Goal: Find contact information: Find contact information

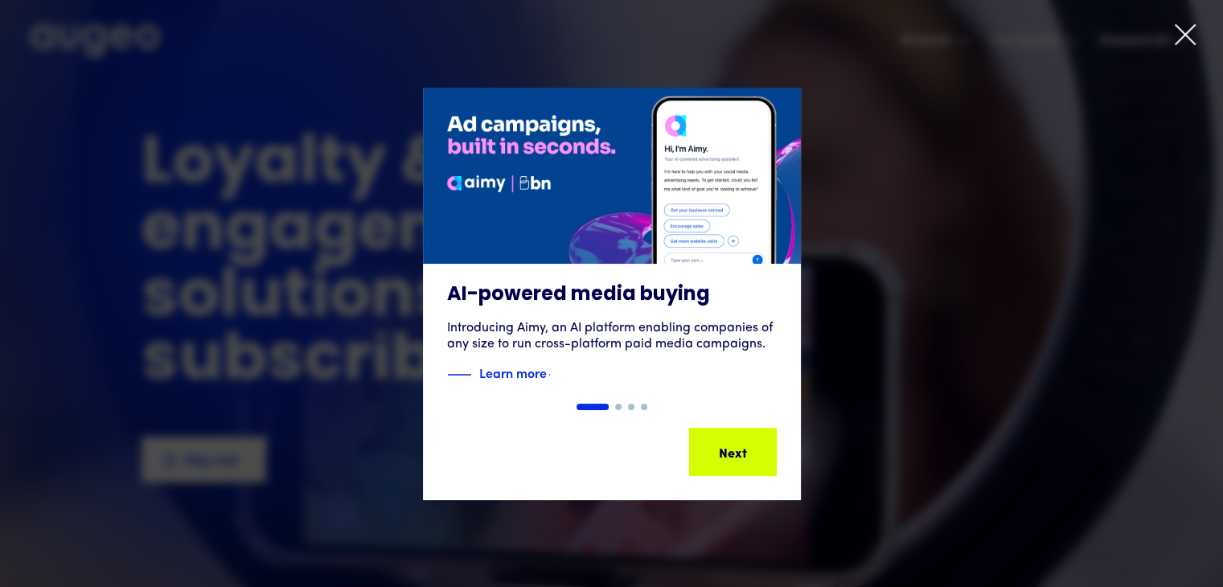
click at [1188, 31] on icon at bounding box center [1184, 34] width 19 height 19
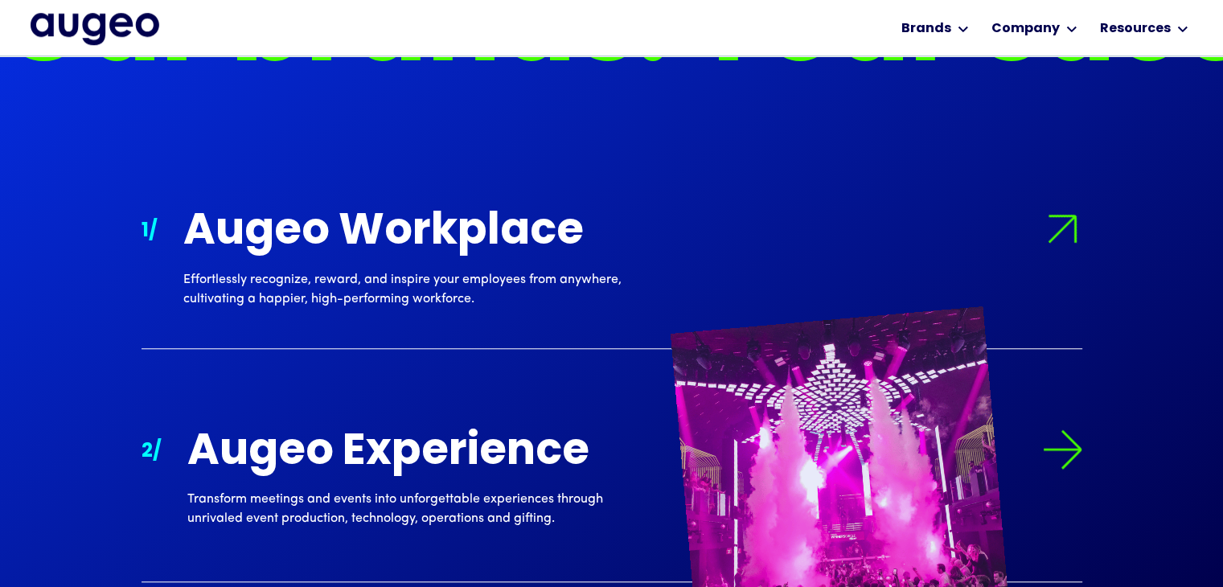
scroll to position [1377, 0]
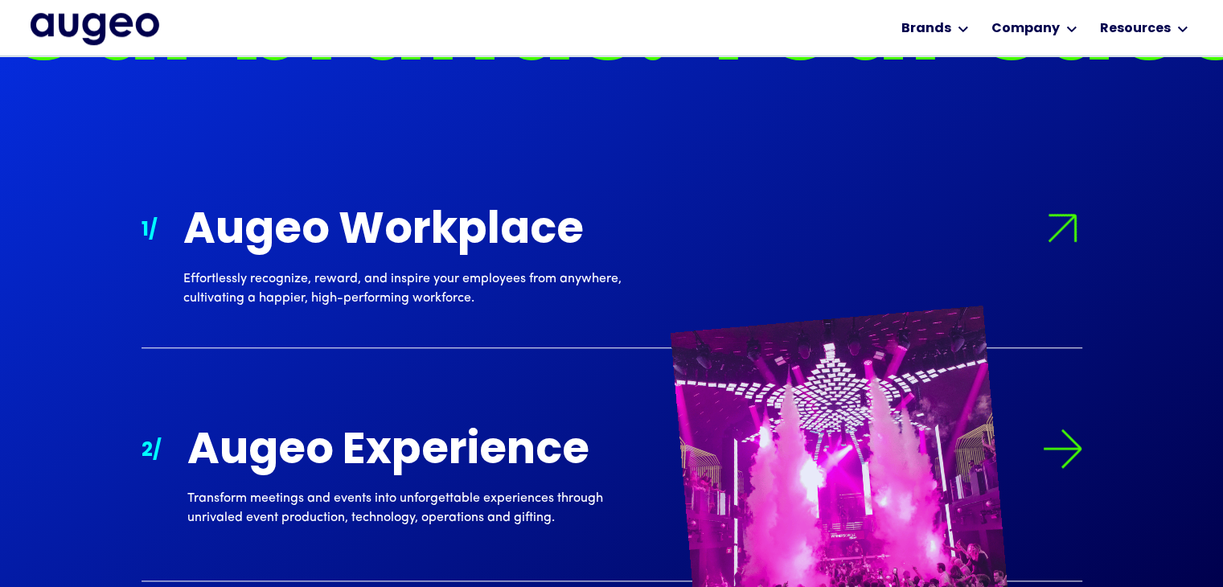
click at [1080, 441] on img at bounding box center [1062, 448] width 40 height 40
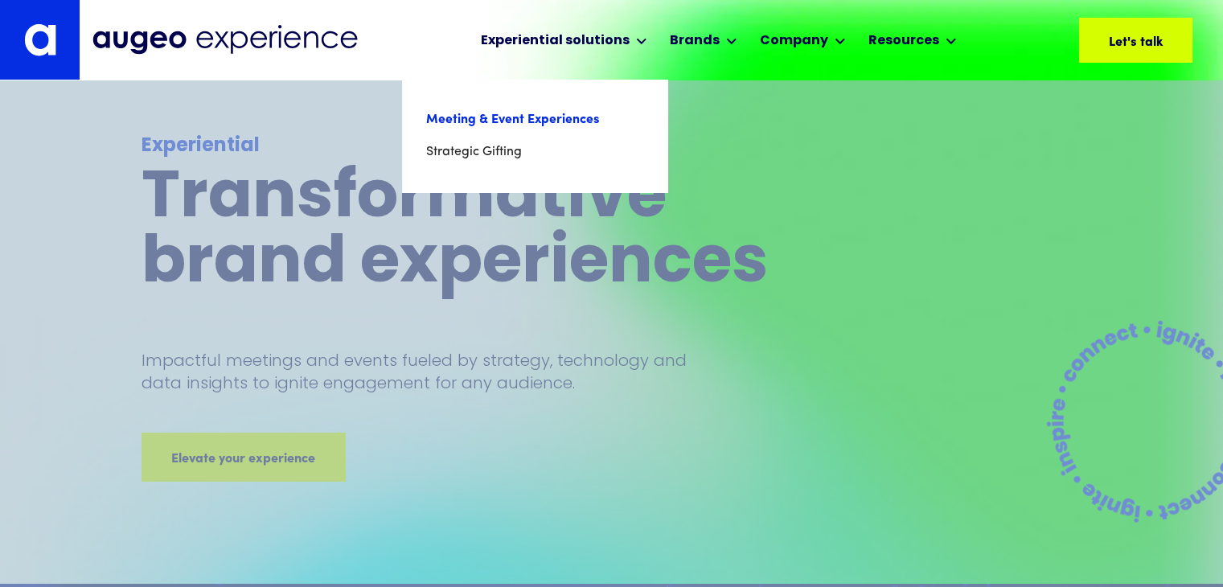
click at [570, 118] on link "Meeting & Event Experiences" at bounding box center [534, 120] width 217 height 32
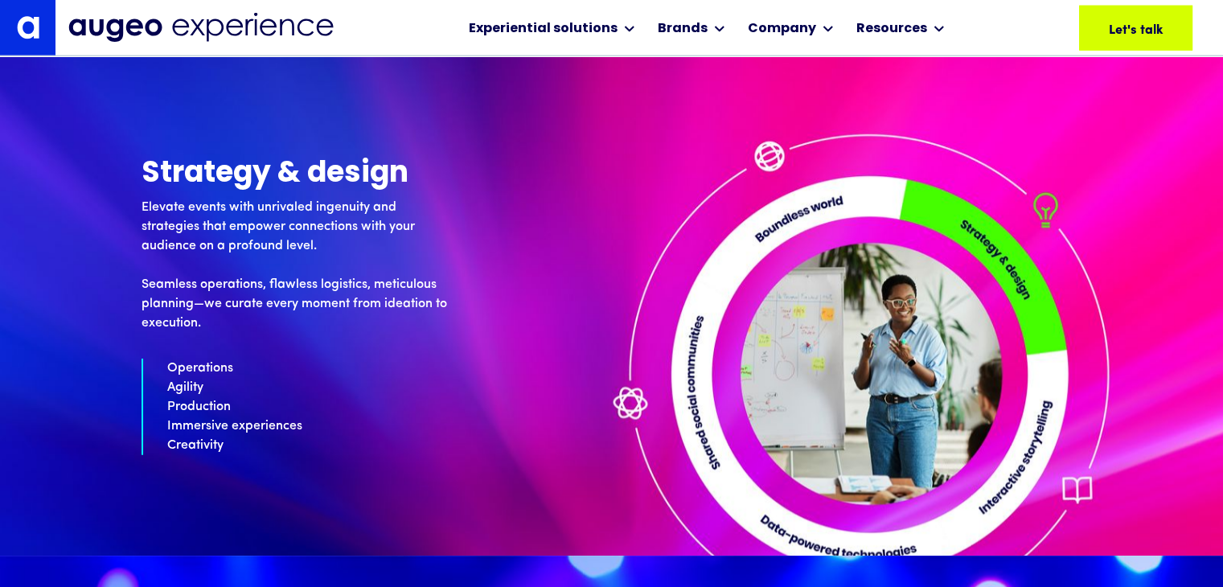
scroll to position [3970, 0]
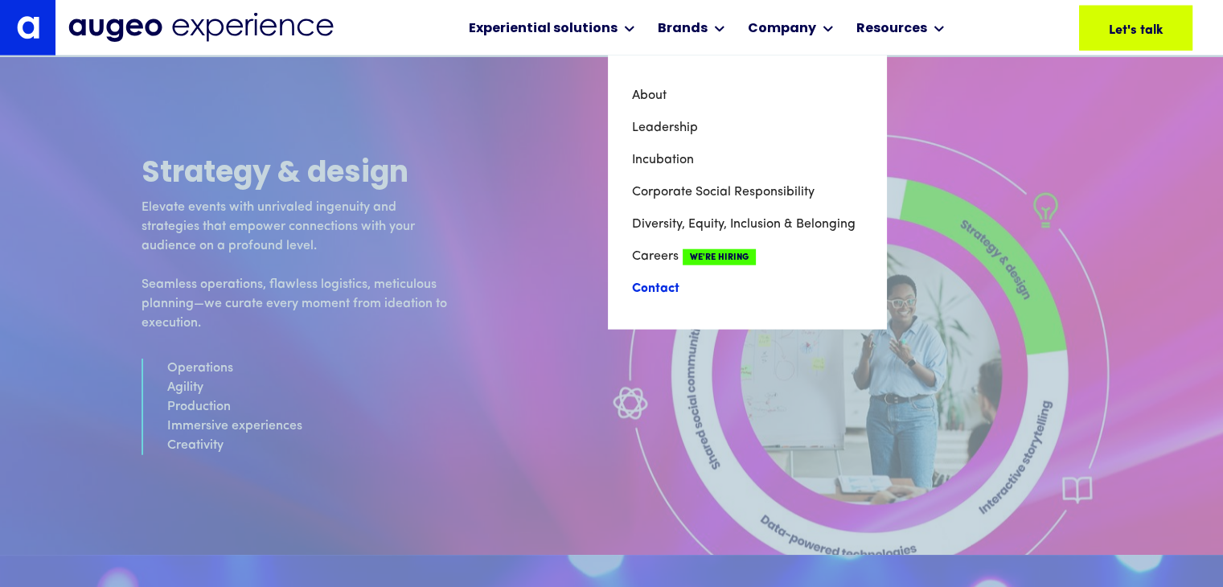
click at [662, 290] on link "Contact" at bounding box center [747, 289] width 230 height 32
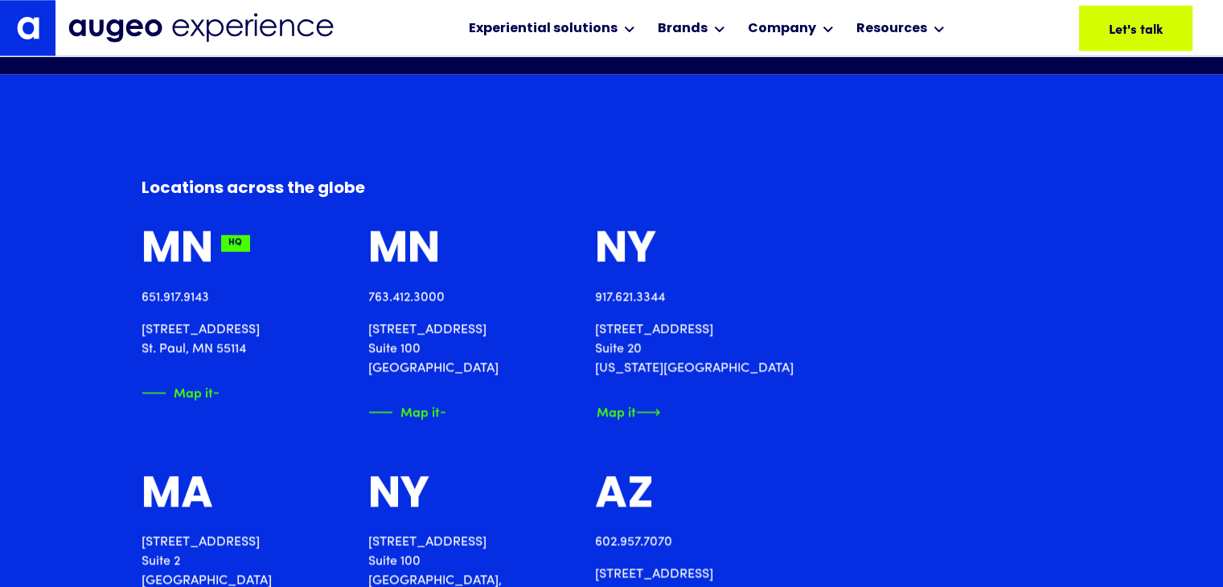
scroll to position [1782, 0]
click at [636, 410] on div "Map it" at bounding box center [615, 410] width 39 height 17
